Goal: Information Seeking & Learning: Find specific fact

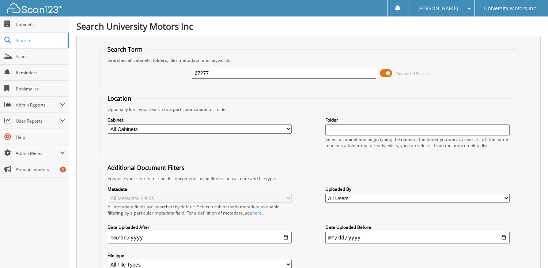
type input "67277"
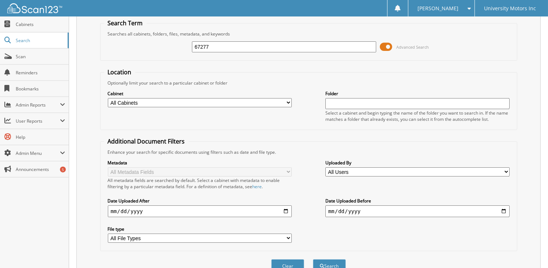
scroll to position [83, 0]
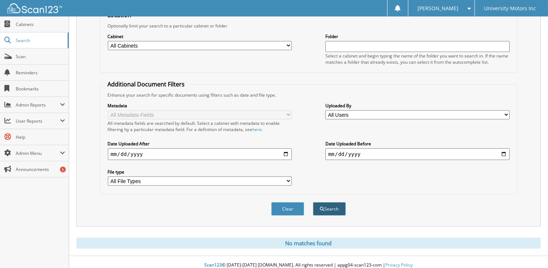
click at [328, 203] on button "Search" at bounding box center [329, 209] width 33 height 14
